Goal: Task Accomplishment & Management: Use online tool/utility

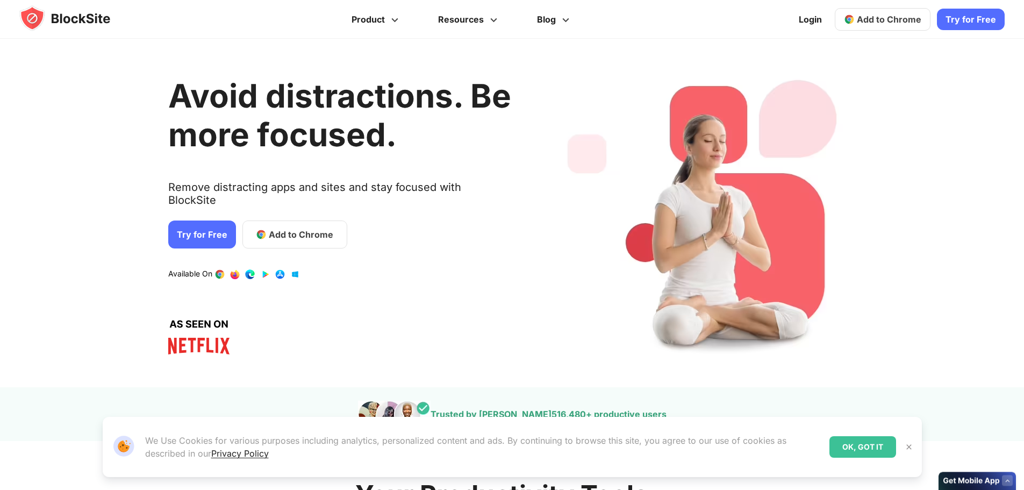
click at [197, 220] on link "Try for Free" at bounding box center [202, 234] width 68 height 28
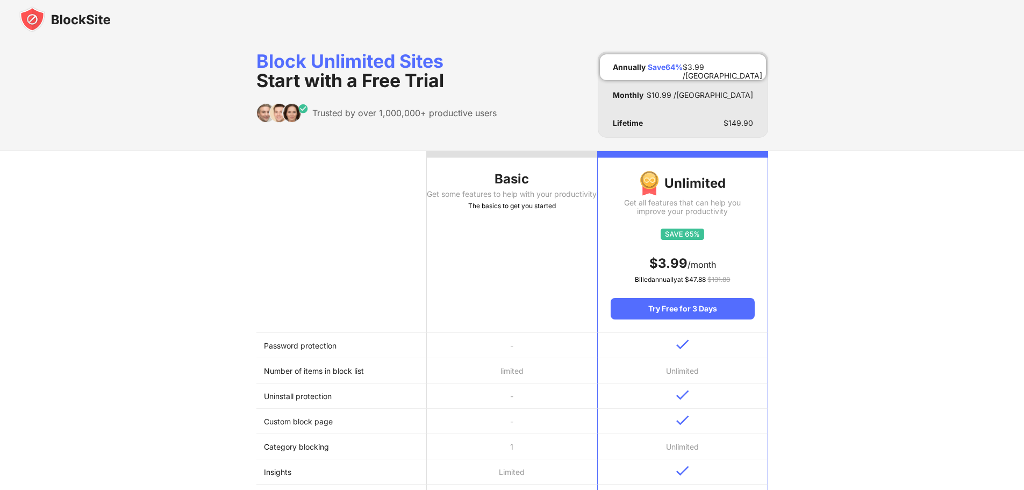
click at [475, 240] on th "Basic Get some features to help with your productivity The basics to get you st…" at bounding box center [512, 242] width 170 height 182
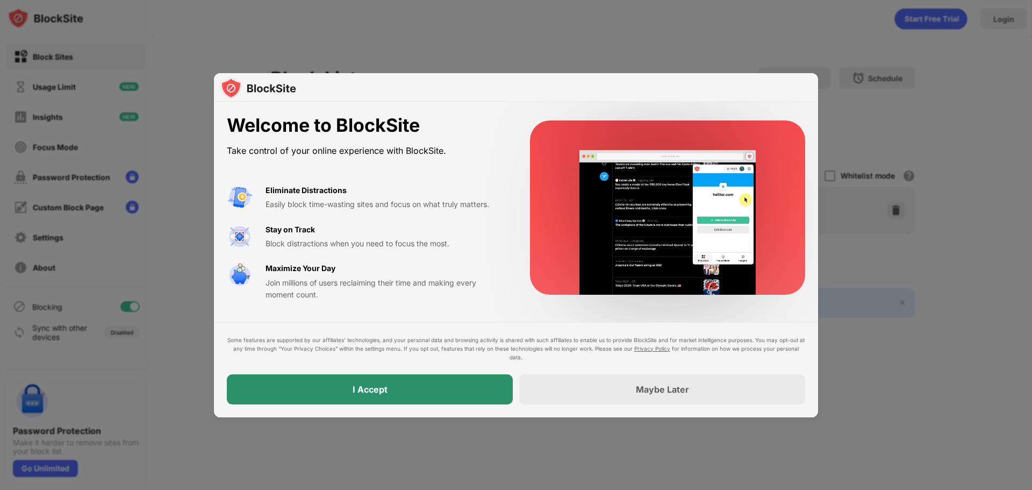
click at [470, 391] on div "I Accept" at bounding box center [370, 389] width 286 height 30
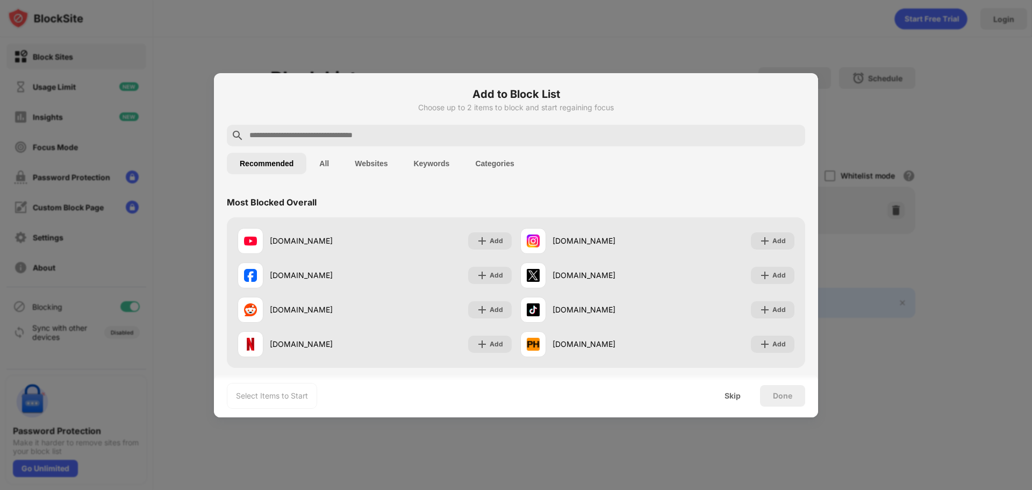
click at [329, 132] on input "text" at bounding box center [524, 135] width 553 height 13
click at [340, 138] on input "text" at bounding box center [524, 135] width 553 height 13
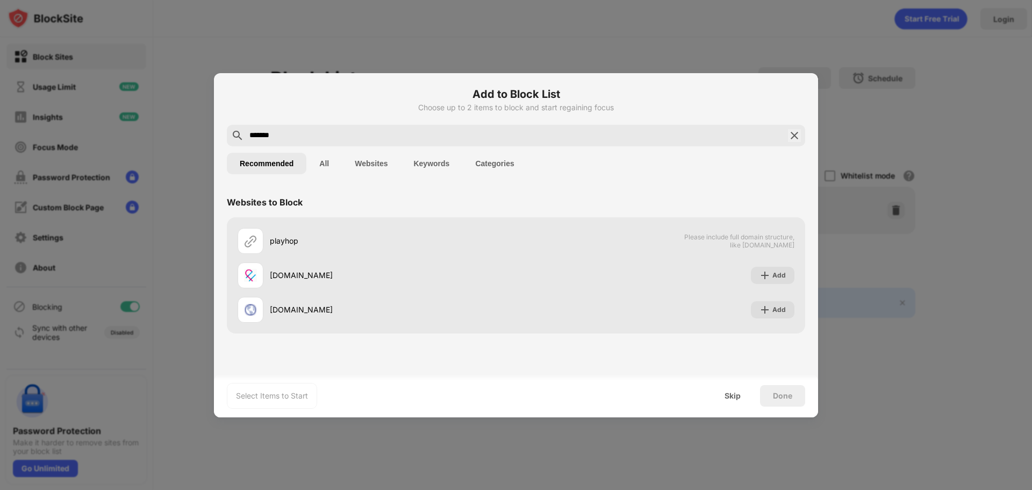
click at [317, 130] on input "*******" at bounding box center [516, 135] width 536 height 13
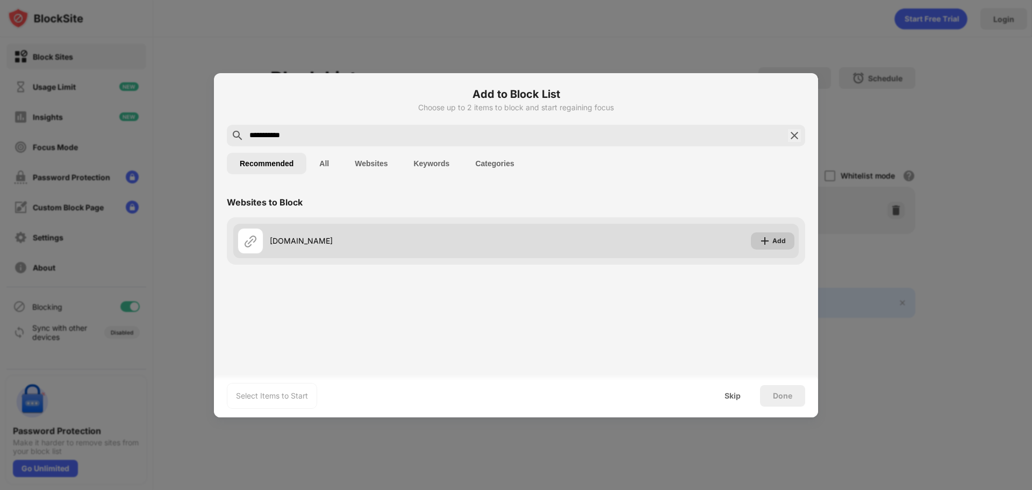
type input "**********"
click at [772, 237] on div "Add" at bounding box center [773, 240] width 44 height 17
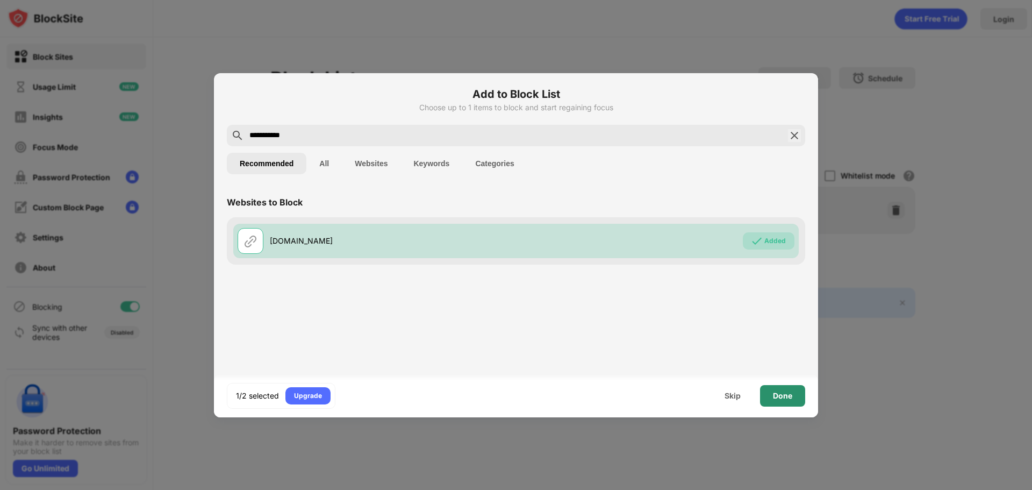
click at [788, 391] on div "Done" at bounding box center [782, 395] width 19 height 9
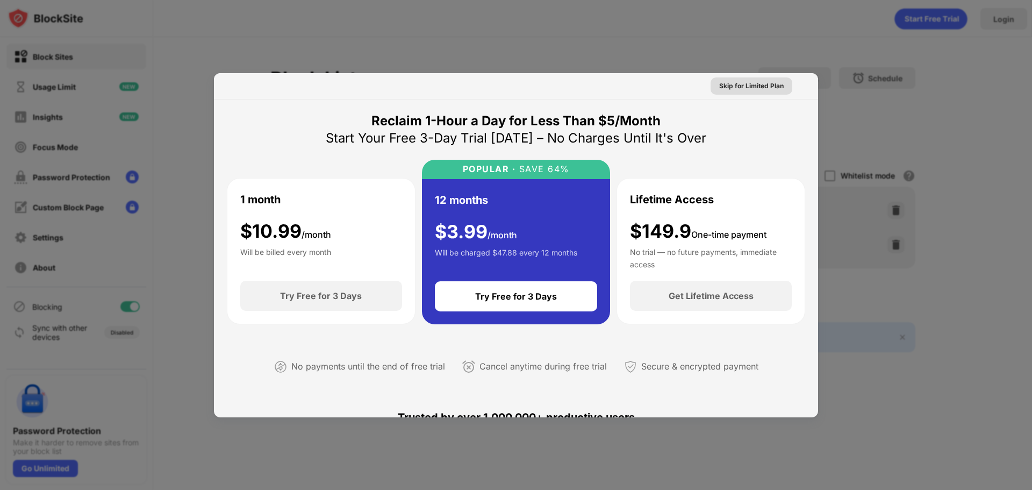
click at [747, 87] on div "Skip for Limited Plan" at bounding box center [751, 86] width 65 height 11
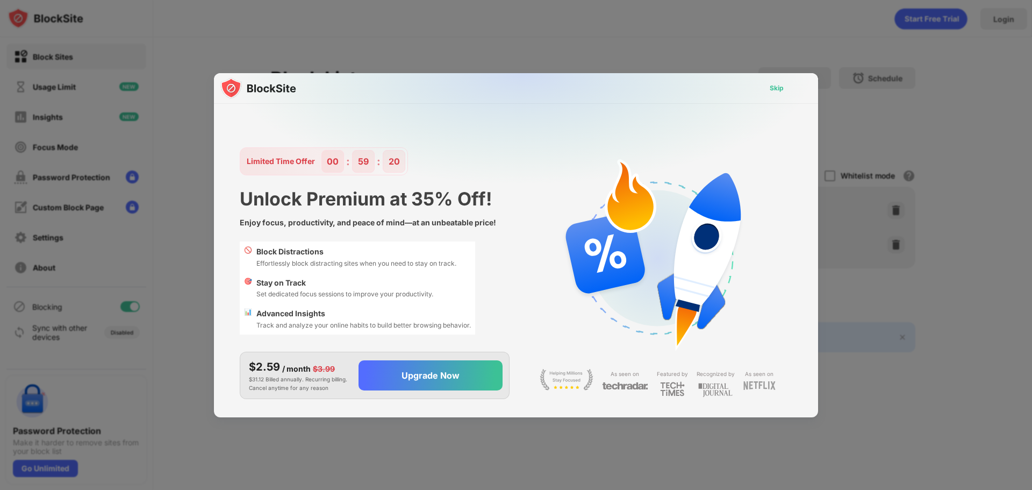
click at [774, 86] on div "Skip" at bounding box center [777, 88] width 14 height 11
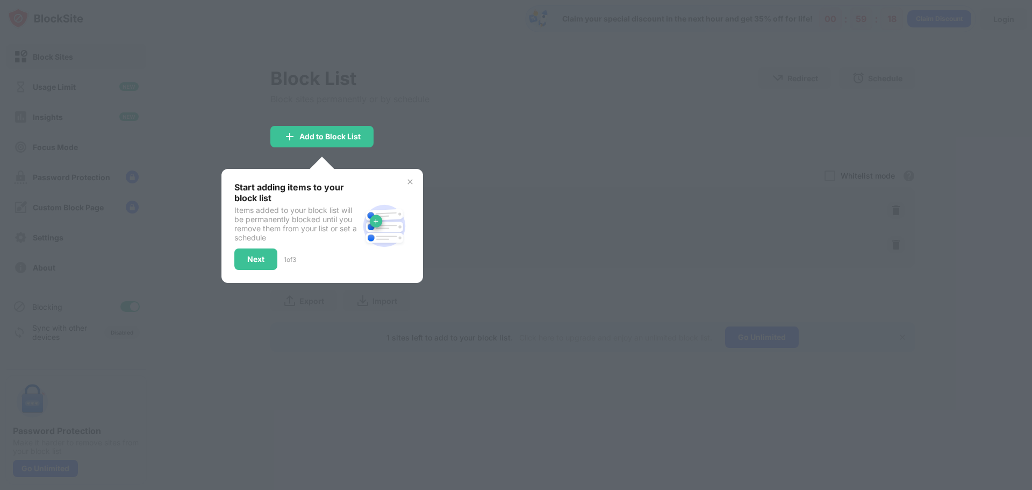
click at [408, 181] on img at bounding box center [410, 181] width 9 height 9
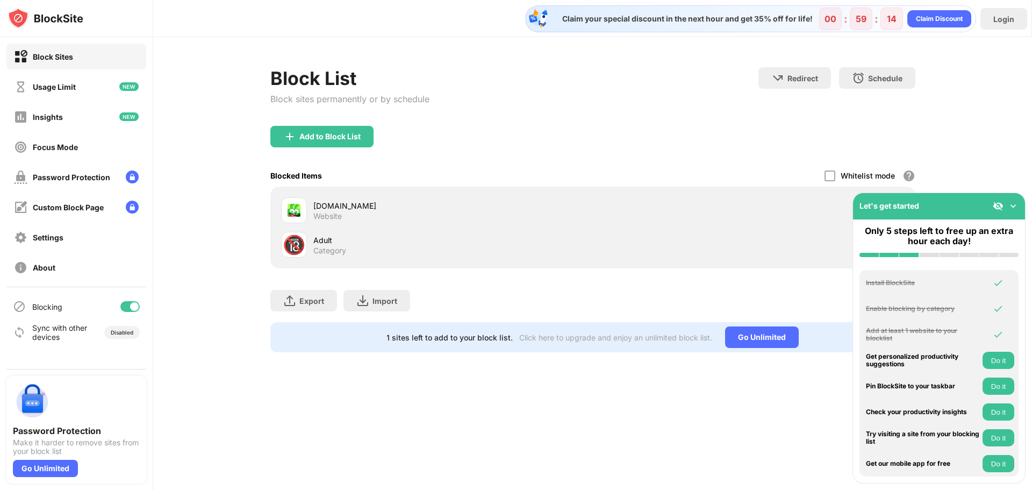
click at [1018, 203] on img at bounding box center [1013, 206] width 11 height 11
